Goal: Entertainment & Leisure: Consume media (video, audio)

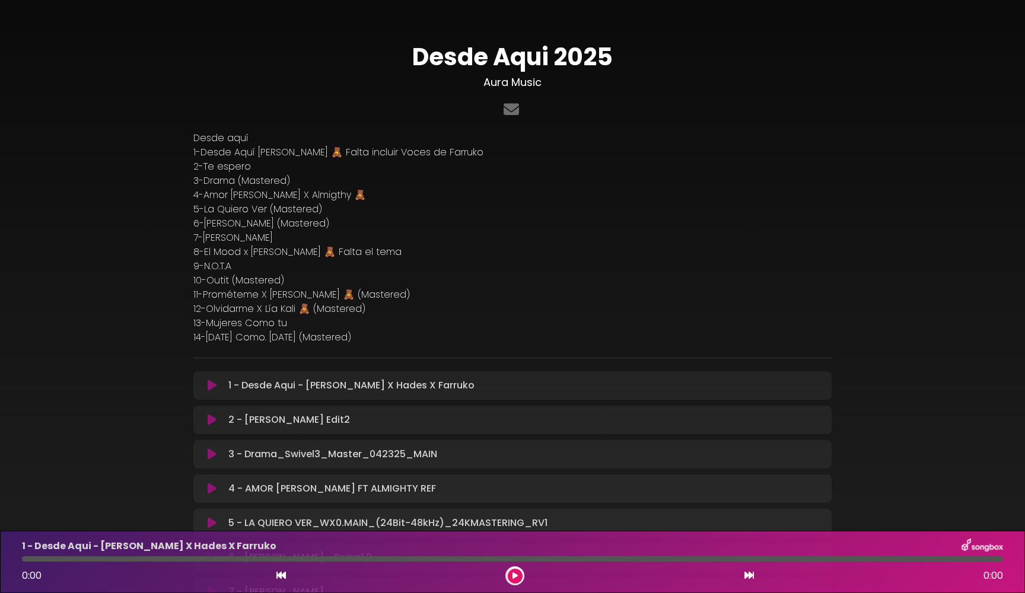
click at [212, 388] on icon at bounding box center [212, 386] width 9 height 12
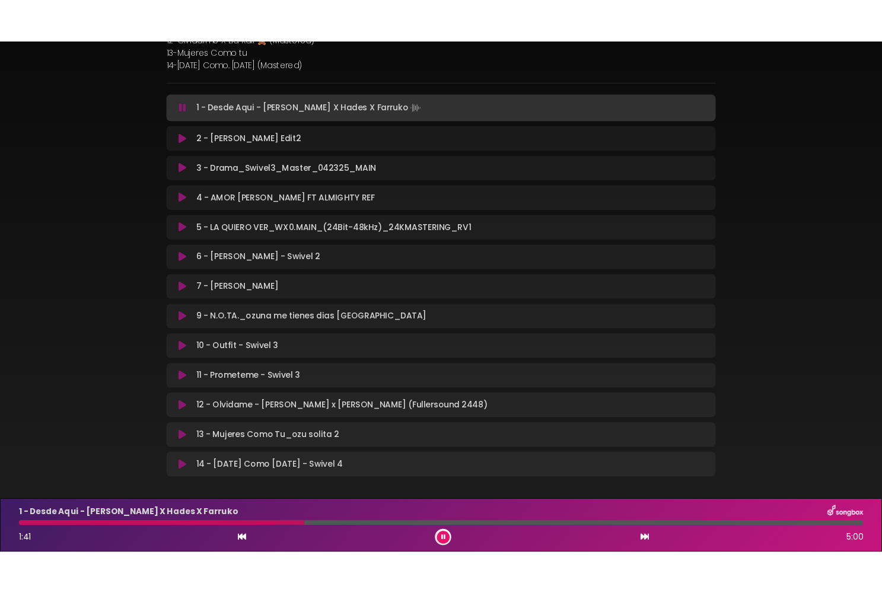
scroll to position [305, 0]
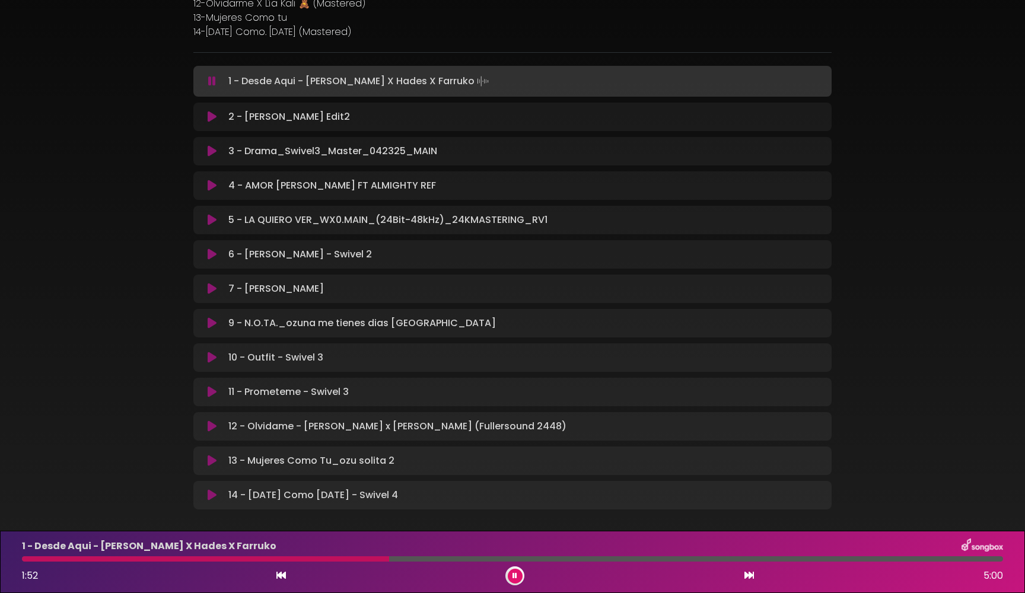
click at [208, 81] on icon at bounding box center [212, 81] width 8 height 12
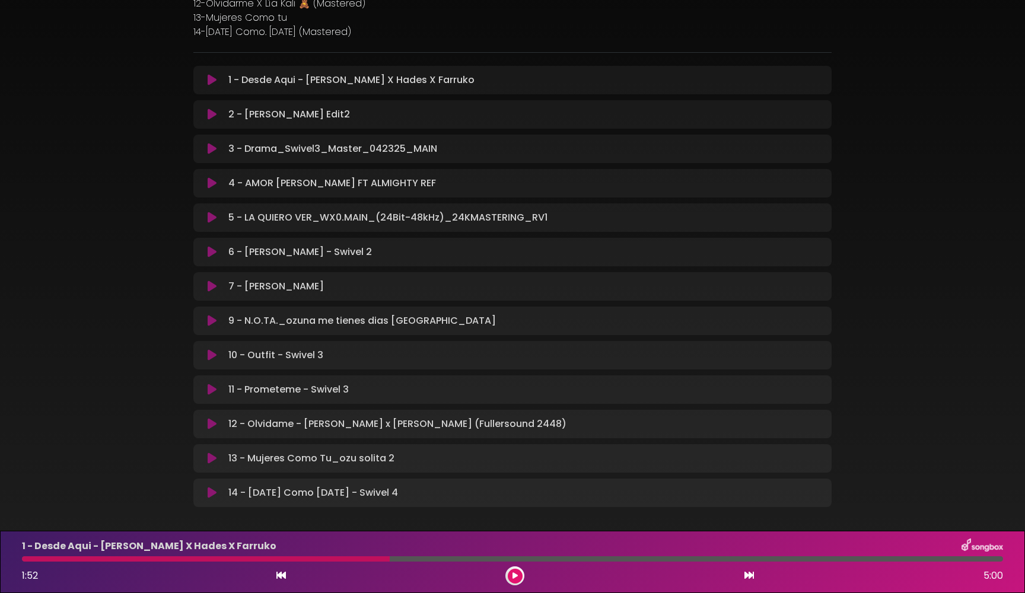
click at [216, 322] on icon at bounding box center [212, 321] width 9 height 12
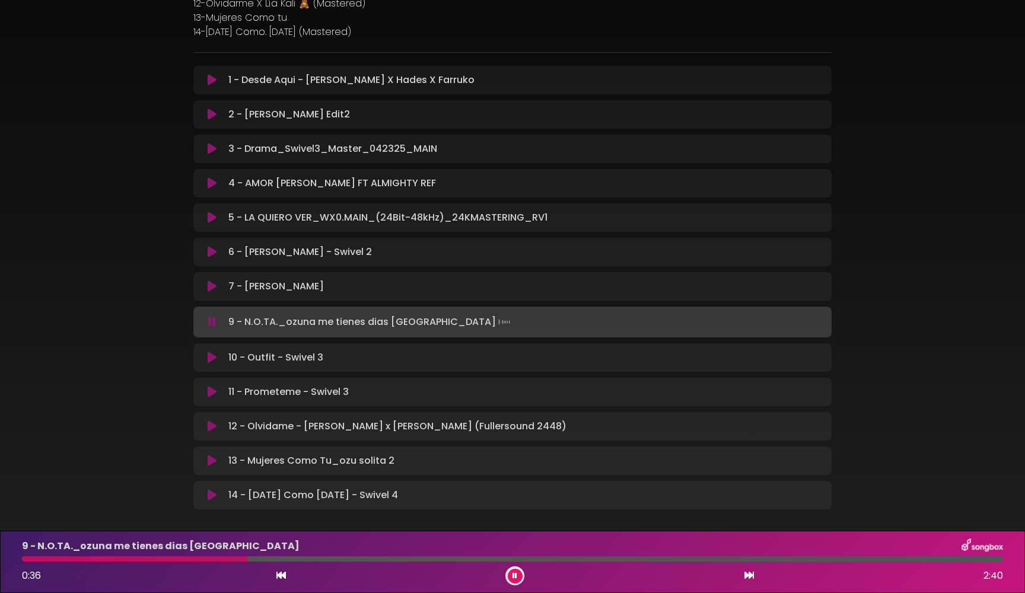
drag, startPoint x: 250, startPoint y: 557, endPoint x: 244, endPoint y: 558, distance: 6.6
click at [244, 558] on div at bounding box center [134, 558] width 225 height 5
drag, startPoint x: 223, startPoint y: 563, endPoint x: 1, endPoint y: 559, distance: 221.9
click at [1, 559] on div "9 - N.O.TA._ozuna me tienes dias [GEOGRAPHIC_DATA] 0:37 2:40" at bounding box center [512, 562] width 1025 height 62
drag, startPoint x: 26, startPoint y: 558, endPoint x: 18, endPoint y: 559, distance: 7.8
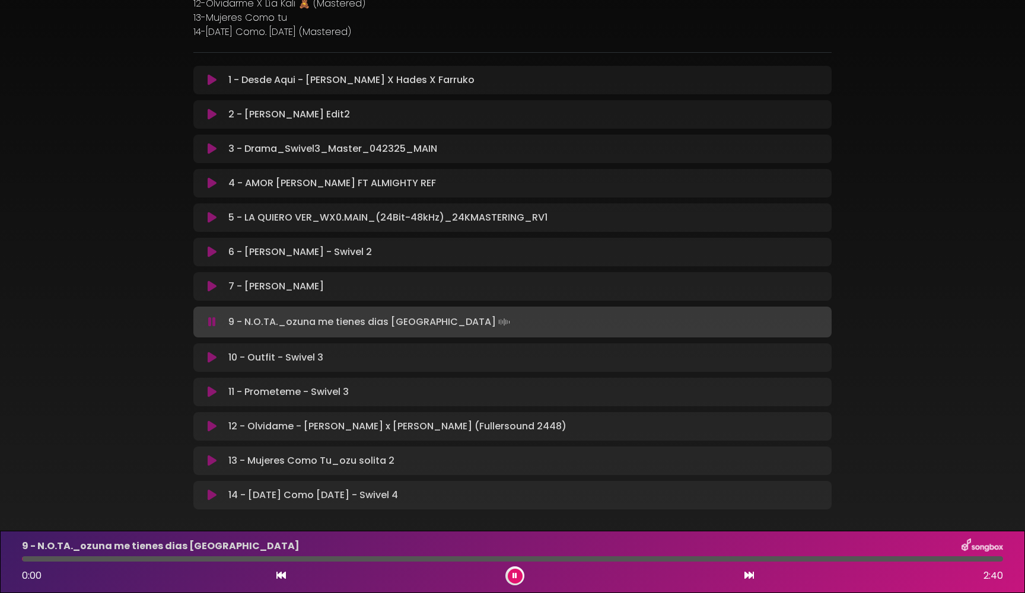
click at [18, 559] on div at bounding box center [512, 558] width 995 height 5
click at [24, 561] on div at bounding box center [512, 558] width 981 height 5
click at [23, 556] on div at bounding box center [23, 558] width 3 height 5
click at [20, 562] on div "9 - N.O.TA._ozuna me tienes dias [GEOGRAPHIC_DATA] 0:29 2:40" at bounding box center [512, 562] width 995 height 47
click at [27, 555] on div "9 - N.O.TA._ozuna me tienes dias [GEOGRAPHIC_DATA] 0:31 2:40" at bounding box center [512, 562] width 995 height 47
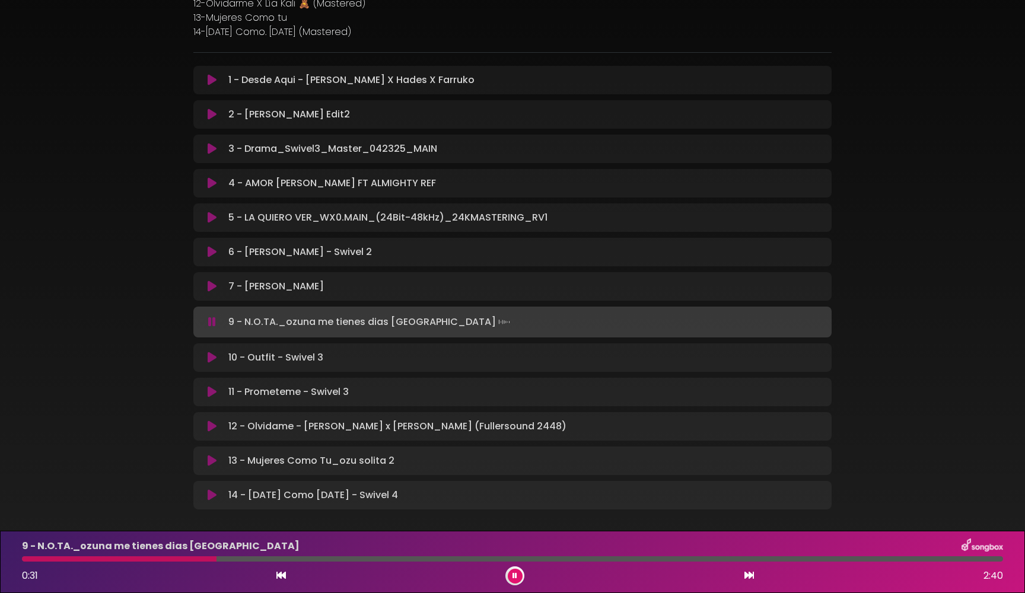
click at [27, 555] on div "9 - N.O.TA._ozuna me tienes dias [GEOGRAPHIC_DATA] 0:31 2:40" at bounding box center [512, 562] width 995 height 47
click at [27, 561] on div at bounding box center [122, 558] width 201 height 5
drag, startPoint x: 27, startPoint y: 561, endPoint x: 15, endPoint y: 560, distance: 12.5
click at [15, 561] on div at bounding box center [512, 558] width 995 height 5
click at [27, 559] on div at bounding box center [40, 558] width 36 height 5
